Goal: Task Accomplishment & Management: Manage account settings

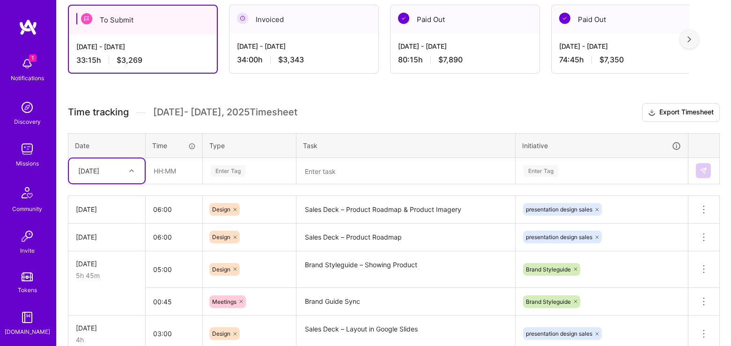
scroll to position [274, 0]
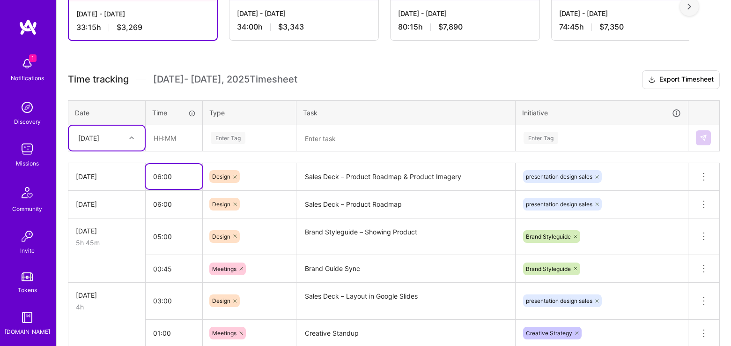
click at [155, 176] on input "06:00" at bounding box center [174, 176] width 57 height 25
click at [168, 177] on input "06:00" at bounding box center [174, 176] width 57 height 25
click at [157, 177] on input "06:00" at bounding box center [174, 176] width 57 height 25
drag, startPoint x: 158, startPoint y: 174, endPoint x: 161, endPoint y: 180, distance: 6.9
click at [161, 180] on input "06:00" at bounding box center [174, 176] width 57 height 25
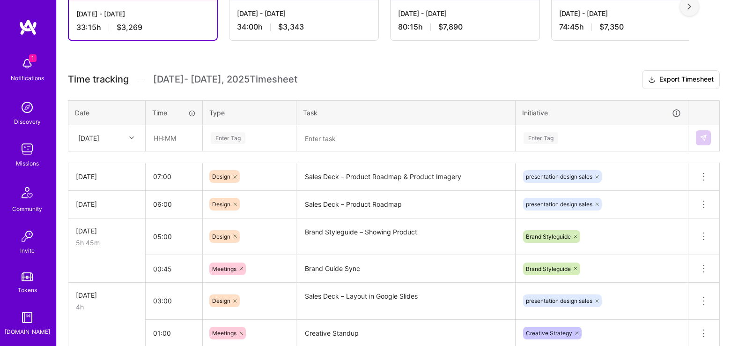
click at [342, 163] on td "Sales Deck – Product Roadmap & Product Imagery" at bounding box center [405, 177] width 219 height 28
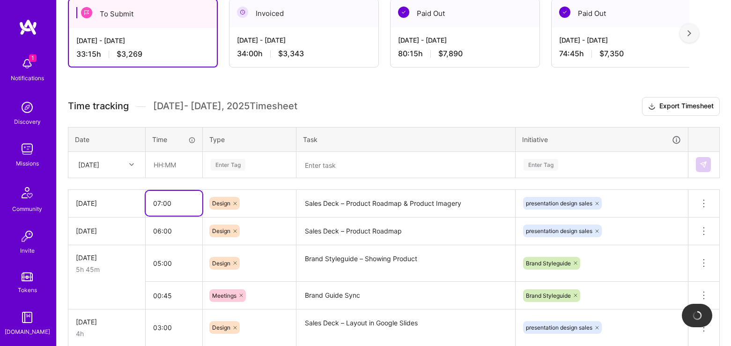
click at [197, 199] on input "07:00" at bounding box center [174, 203] width 57 height 25
click at [280, 204] on div "Design" at bounding box center [249, 203] width 80 height 13
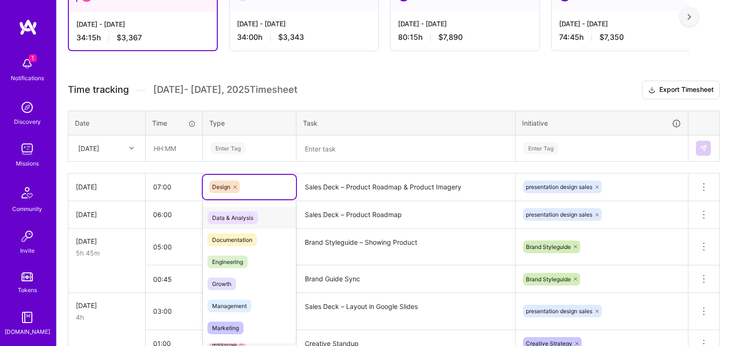
scroll to position [265, 0]
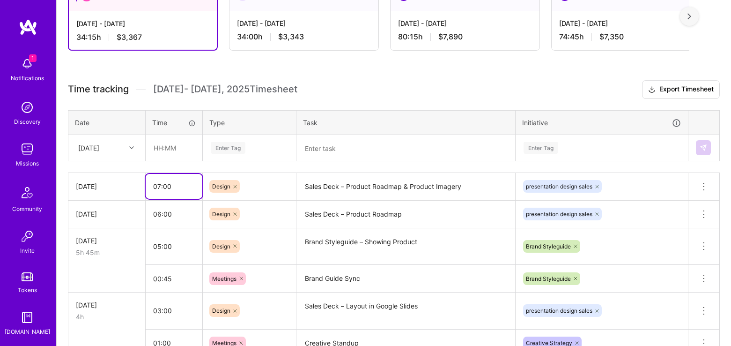
click at [163, 186] on input "07:00" at bounding box center [174, 186] width 57 height 25
type input "07:30"
click at [499, 204] on textarea "Sales Deck – Product Roadmap" at bounding box center [405, 214] width 217 height 26
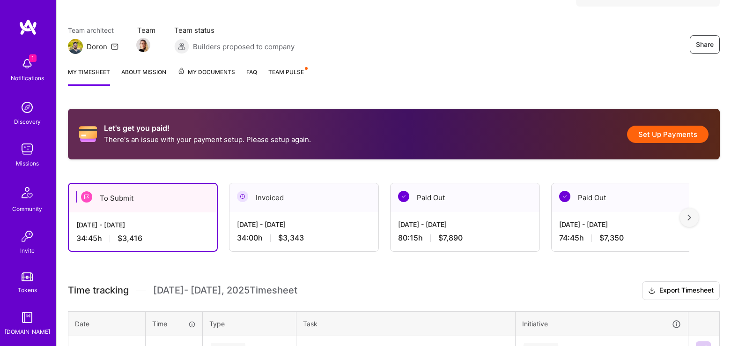
scroll to position [0, 0]
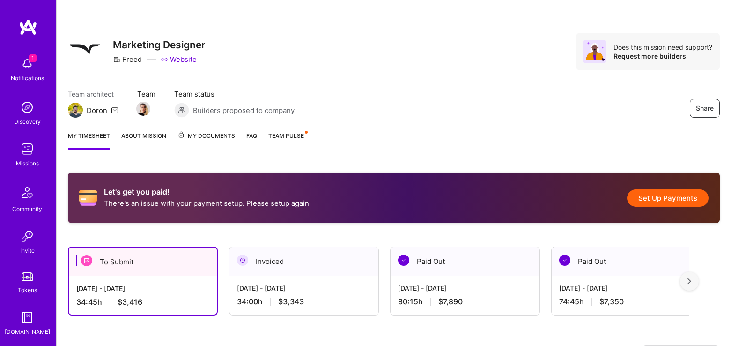
click at [488, 76] on div "Share Marketing Designer Freed Website Does this mission need support? Request …" at bounding box center [394, 61] width 674 height 123
click at [447, 121] on div "Share Marketing Designer Freed Website Does this mission need support? Request …" at bounding box center [394, 61] width 674 height 123
click at [683, 198] on button "Set Up Payments" at bounding box center [667, 197] width 81 height 17
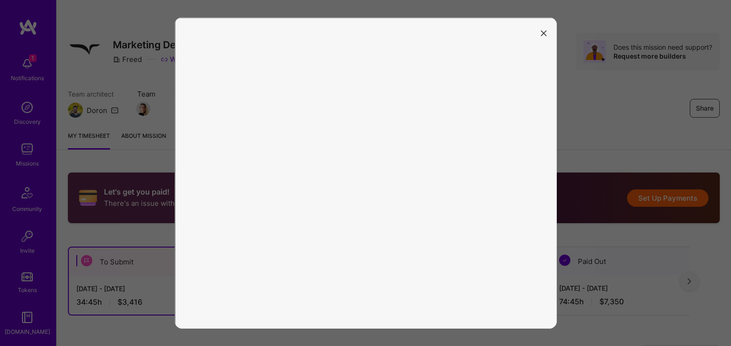
click at [543, 36] on icon "modal" at bounding box center [544, 33] width 6 height 6
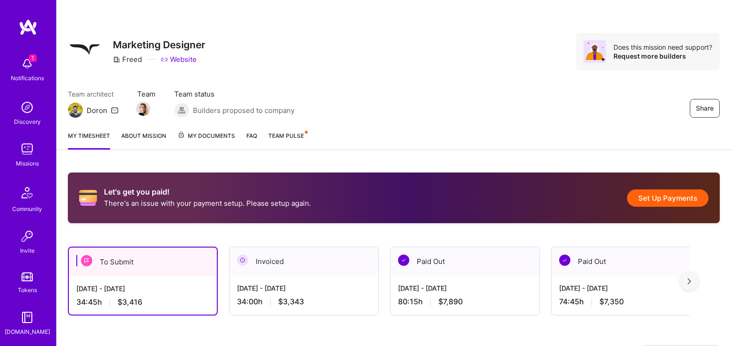
click at [422, 50] on div "Share Marketing Designer Freed Website Does this mission need support? Request …" at bounding box center [394, 51] width 652 height 37
click at [685, 199] on button "Set Up Payments" at bounding box center [667, 197] width 81 height 17
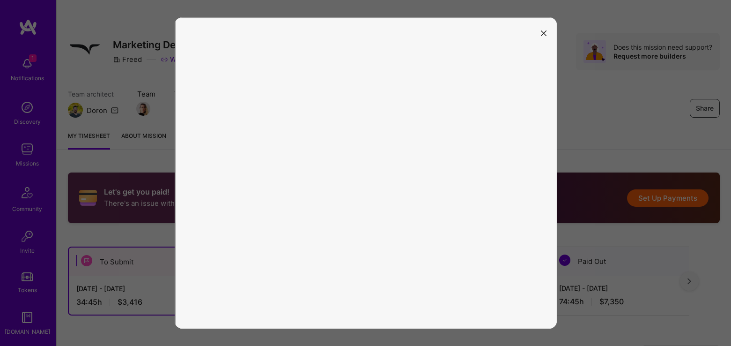
click at [545, 36] on button "modal" at bounding box center [543, 32] width 11 height 15
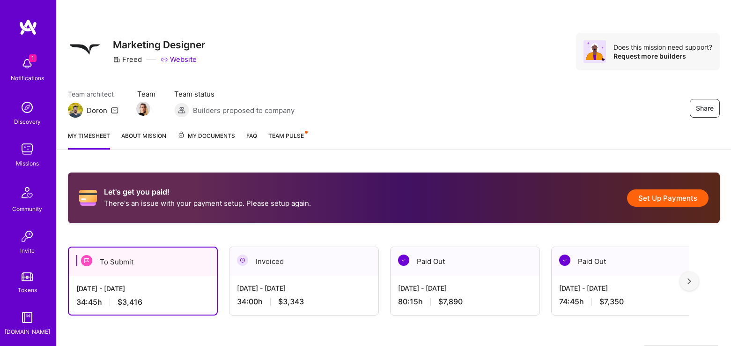
click at [677, 196] on button "Set Up Payments" at bounding box center [667, 197] width 81 height 17
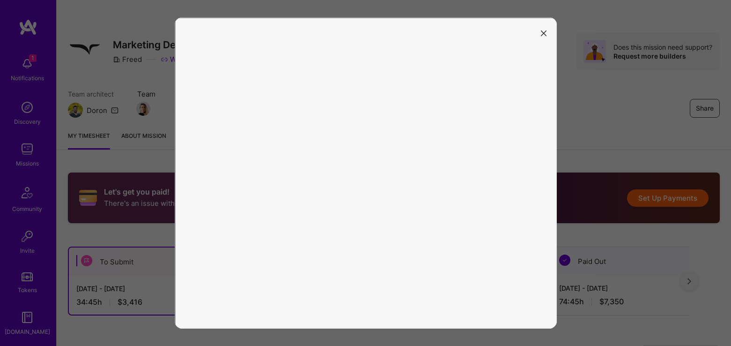
click at [543, 36] on button "modal" at bounding box center [543, 32] width 11 height 15
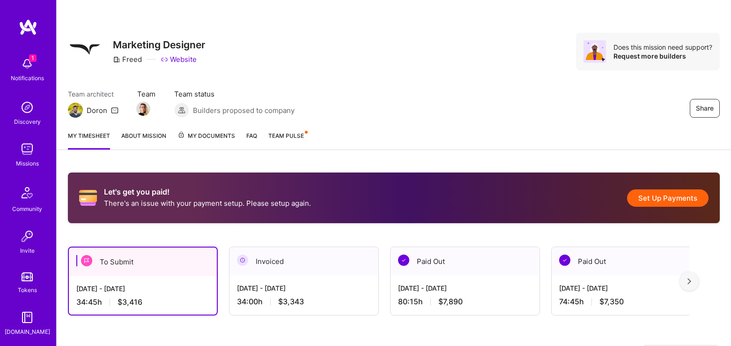
click at [264, 199] on p "There's an issue with your payment setup. Please setup again." at bounding box center [207, 203] width 207 height 10
click at [664, 205] on button "Set Up Payments" at bounding box center [667, 197] width 81 height 17
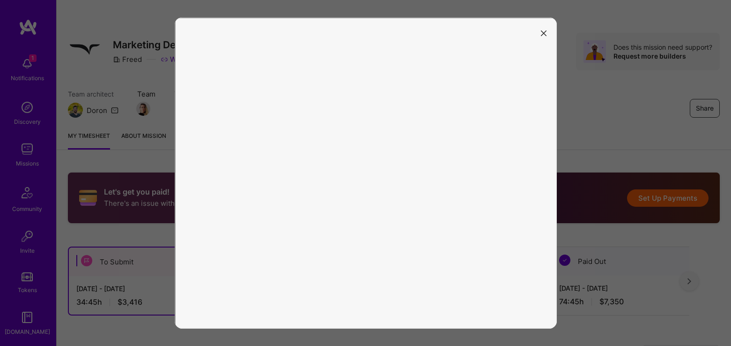
click at [664, 205] on div at bounding box center [365, 173] width 731 height 346
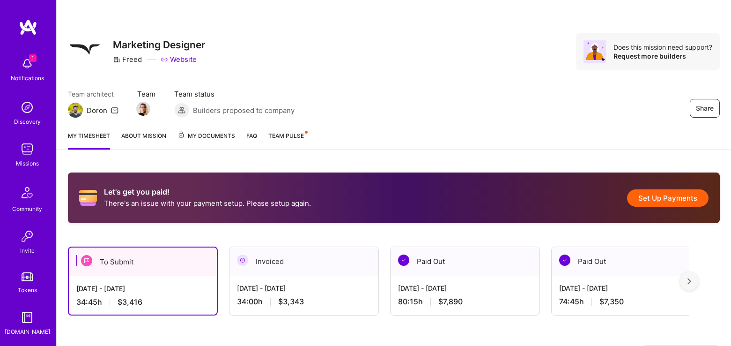
click at [665, 197] on button "Set Up Payments" at bounding box center [667, 197] width 81 height 17
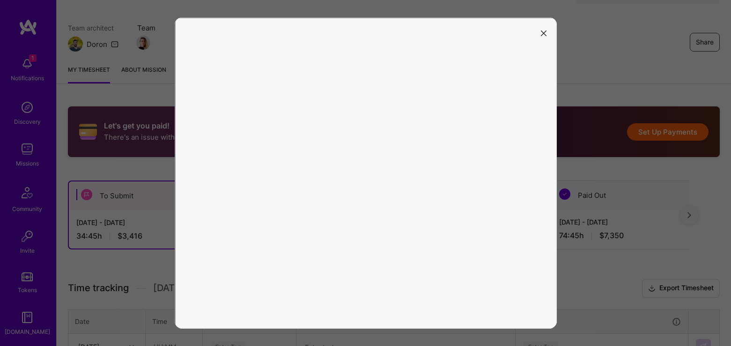
scroll to position [71, 0]
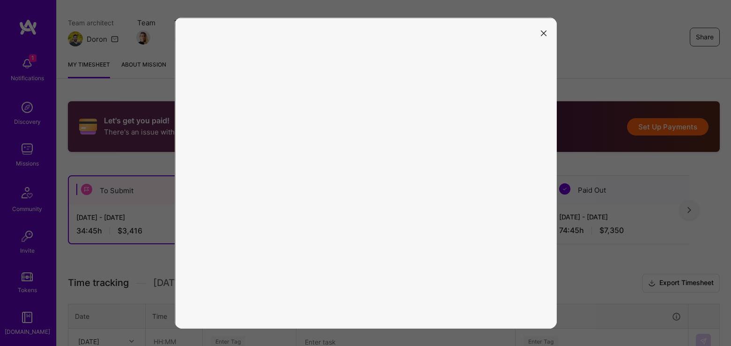
click at [546, 32] on icon "modal" at bounding box center [544, 33] width 6 height 6
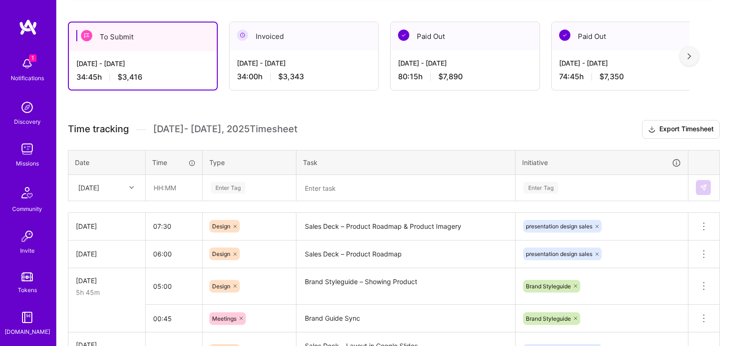
scroll to position [227, 0]
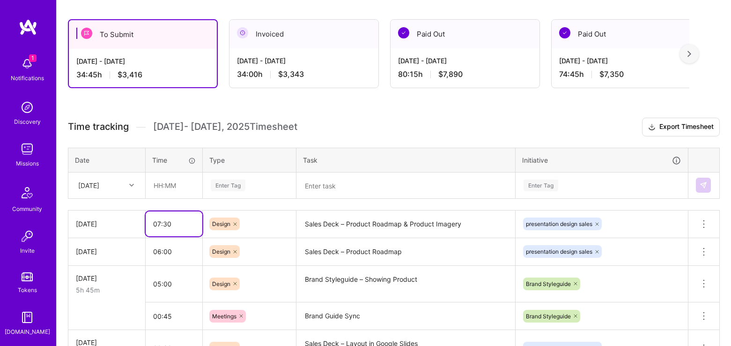
click at [166, 224] on input "07:30" at bounding box center [174, 223] width 57 height 25
drag, startPoint x: 172, startPoint y: 224, endPoint x: 156, endPoint y: 225, distance: 16.4
click at [156, 225] on input "07:30" at bounding box center [174, 223] width 57 height 25
click at [181, 223] on input "08" at bounding box center [174, 223] width 57 height 25
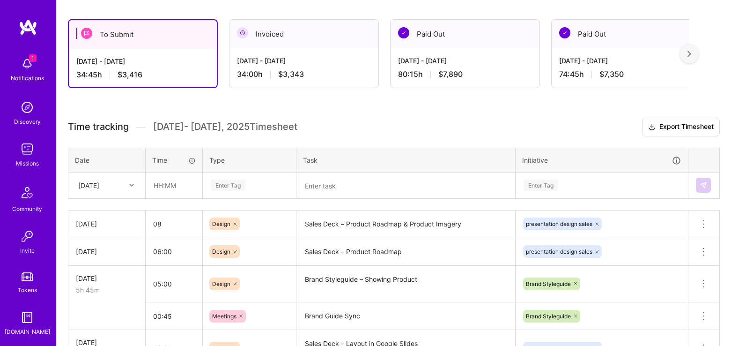
click at [267, 222] on div "Design" at bounding box center [249, 223] width 80 height 13
type input "08:00"
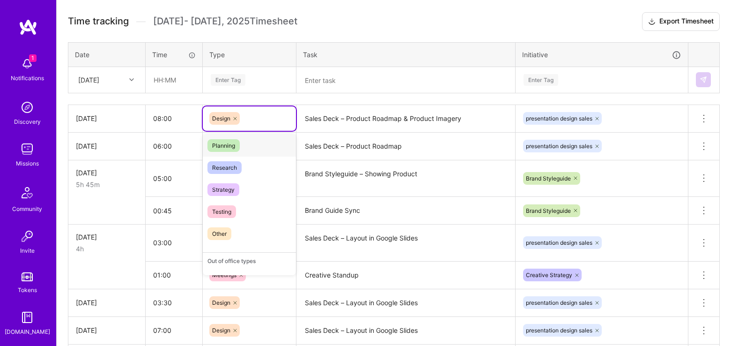
scroll to position [429, 0]
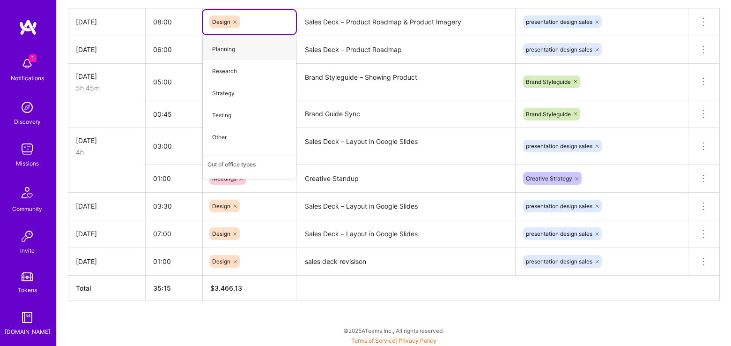
click at [438, 304] on div "Let's get you paid! There's an issue with your payment setup. Please setup agai…" at bounding box center [394, 39] width 674 height 615
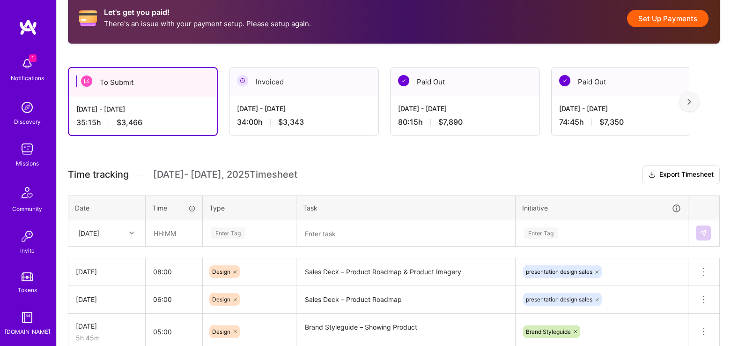
scroll to position [0, 0]
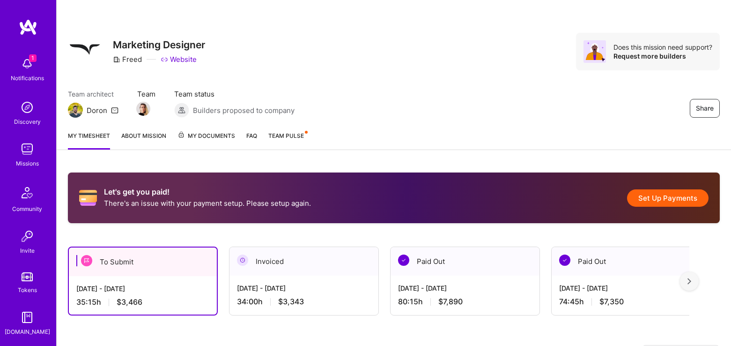
click at [505, 117] on div "Team architect [PERSON_NAME] Team Team status Builders proposed to company Share" at bounding box center [394, 103] width 652 height 29
click at [654, 203] on button "Set Up Payments" at bounding box center [667, 197] width 81 height 17
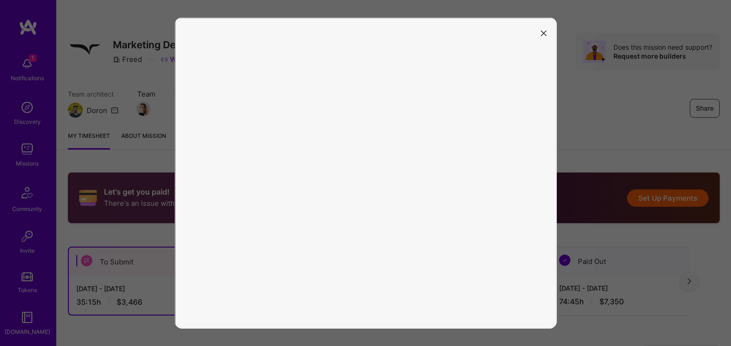
click at [542, 31] on icon "modal" at bounding box center [544, 33] width 6 height 6
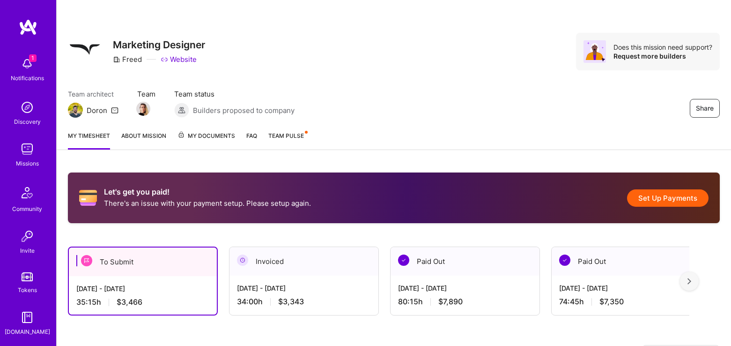
click at [256, 134] on link "FAQ" at bounding box center [251, 140] width 11 height 19
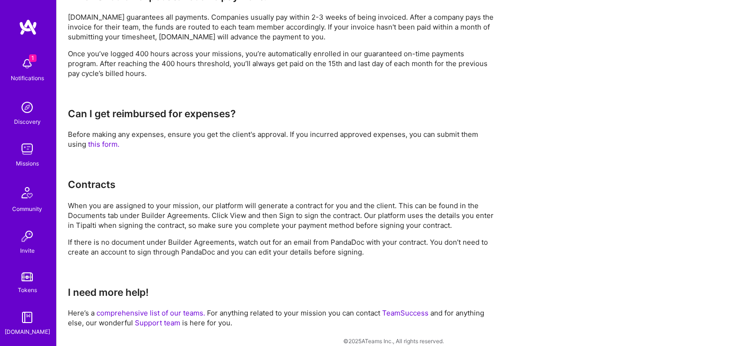
scroll to position [776, 0]
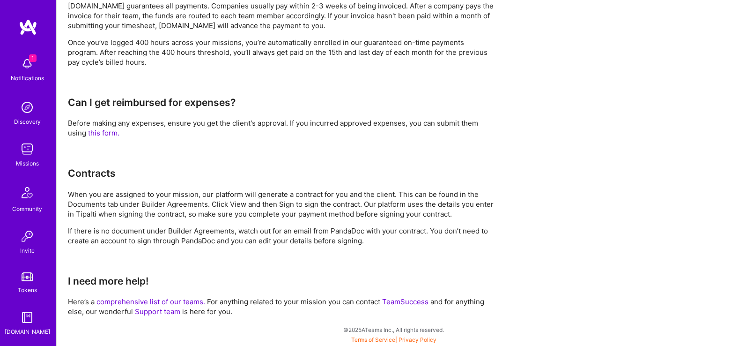
click at [166, 311] on link "Support team" at bounding box center [157, 311] width 45 height 9
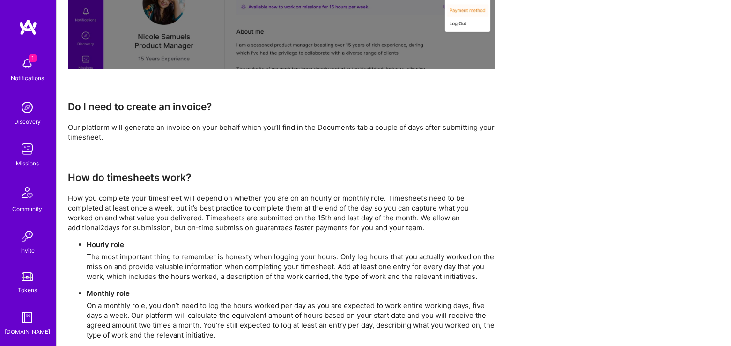
scroll to position [0, 0]
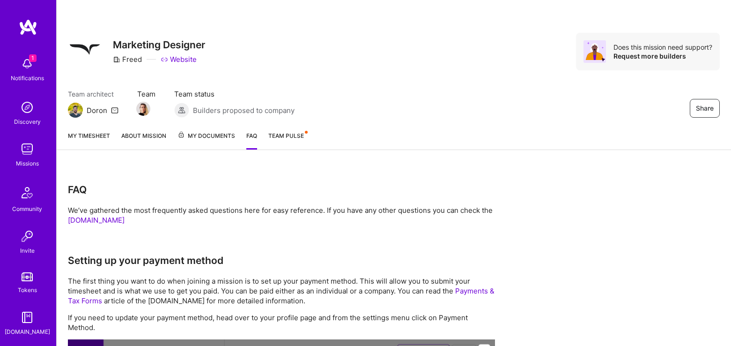
click at [101, 141] on link "My timesheet" at bounding box center [89, 140] width 42 height 19
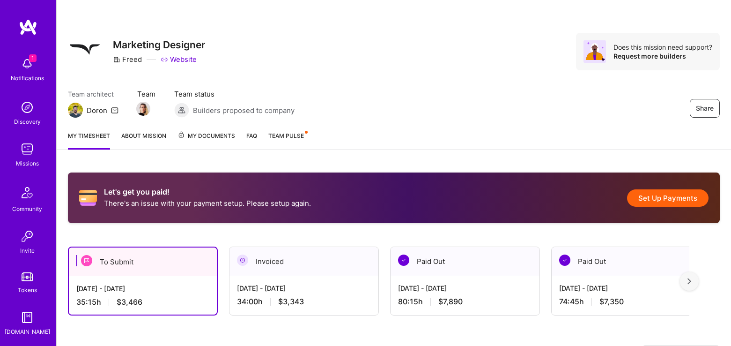
click at [165, 140] on link "About Mission" at bounding box center [143, 140] width 45 height 19
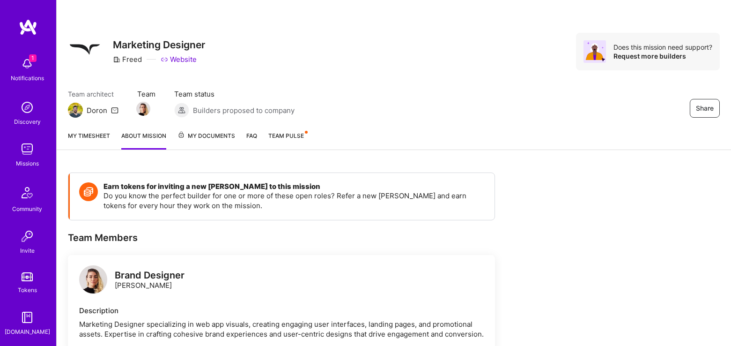
click at [261, 133] on div "My timesheet About Mission My Documents FAQ Team Pulse" at bounding box center [394, 136] width 674 height 27
click at [254, 134] on link "FAQ" at bounding box center [251, 140] width 11 height 19
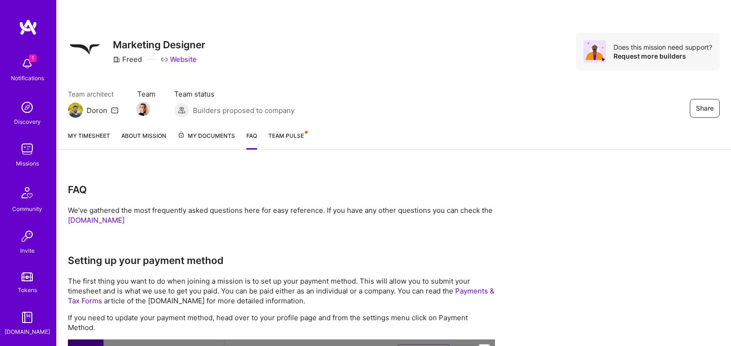
click at [90, 140] on link "My timesheet" at bounding box center [89, 140] width 42 height 19
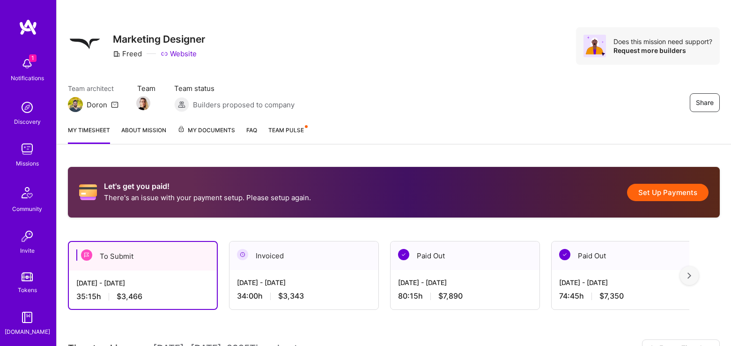
scroll to position [7, 0]
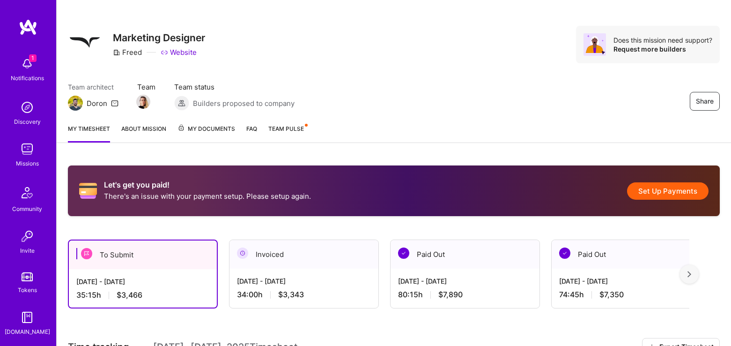
click at [227, 126] on span "My Documents" at bounding box center [207, 129] width 58 height 10
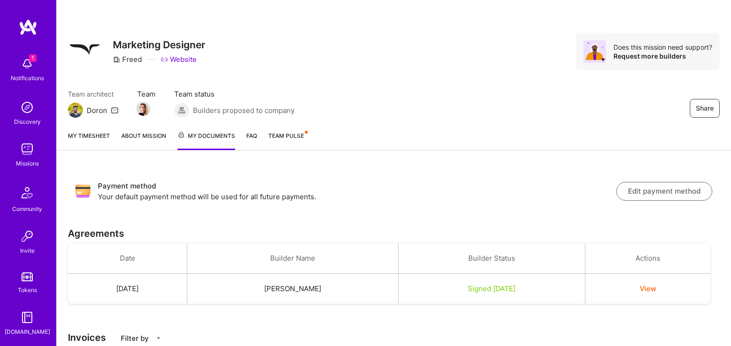
click at [90, 136] on link "My timesheet" at bounding box center [89, 140] width 42 height 19
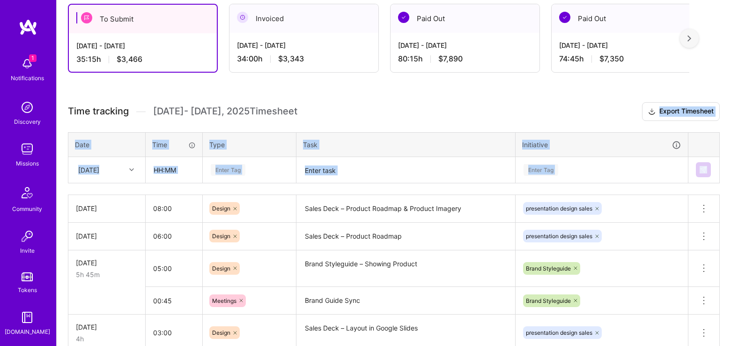
scroll to position [429, 0]
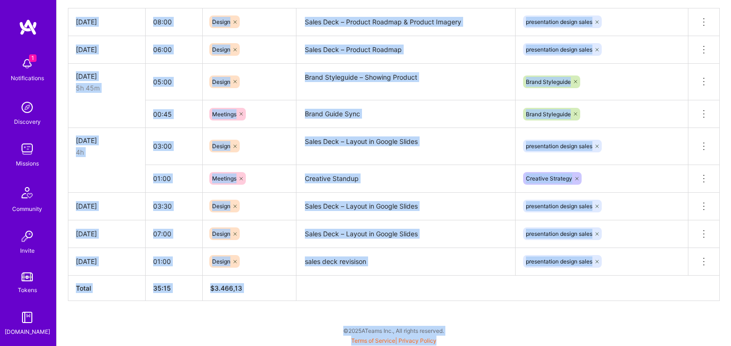
drag, startPoint x: 729, startPoint y: 338, endPoint x: 781, endPoint y: 397, distance: 79.3
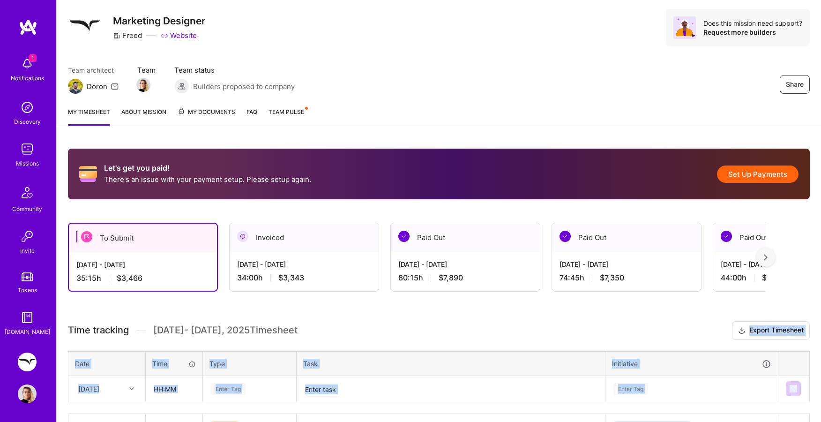
scroll to position [26, 0]
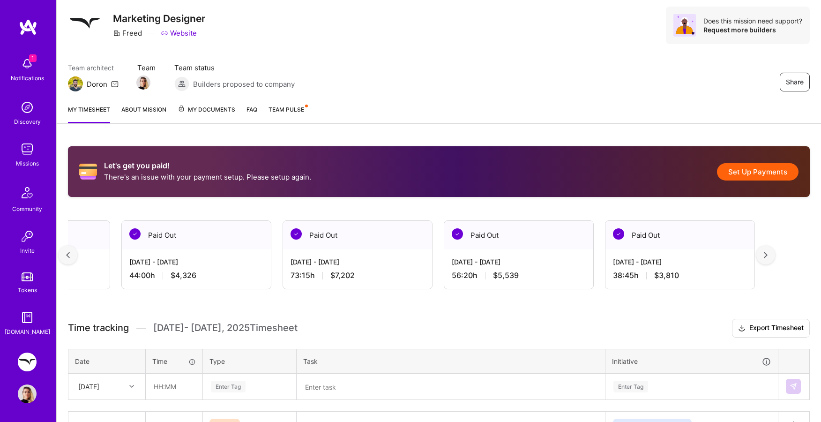
scroll to position [0, 588]
click at [731, 254] on img at bounding box center [765, 255] width 4 height 7
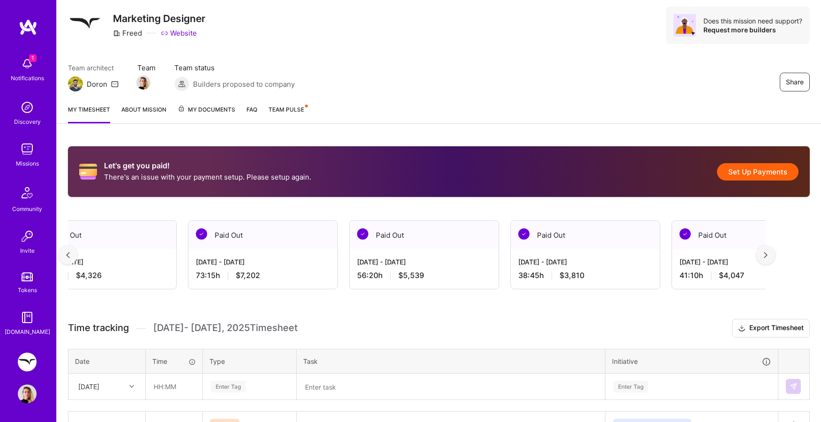
click at [731, 254] on img at bounding box center [765, 255] width 4 height 7
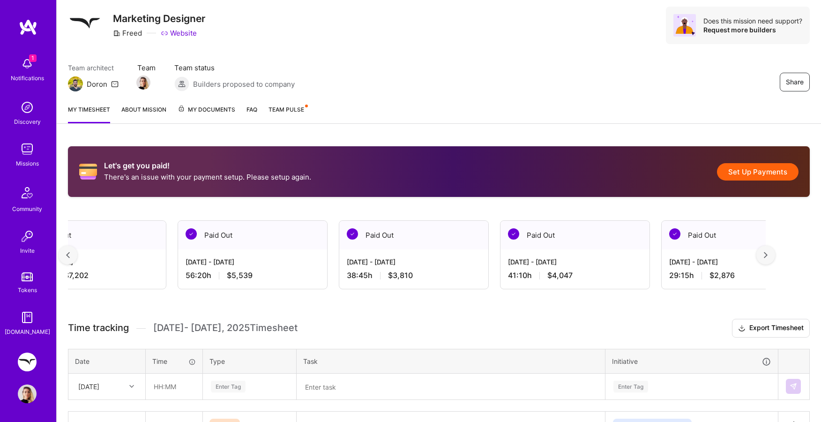
scroll to position [27, 0]
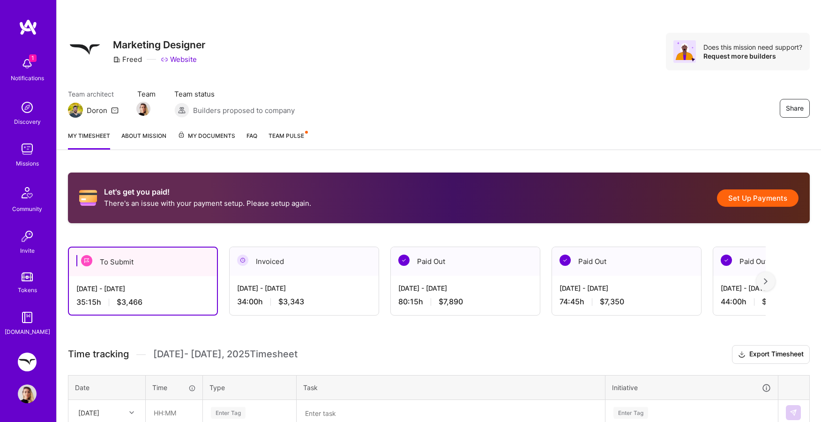
scroll to position [7, 0]
